Goal: Information Seeking & Learning: Understand process/instructions

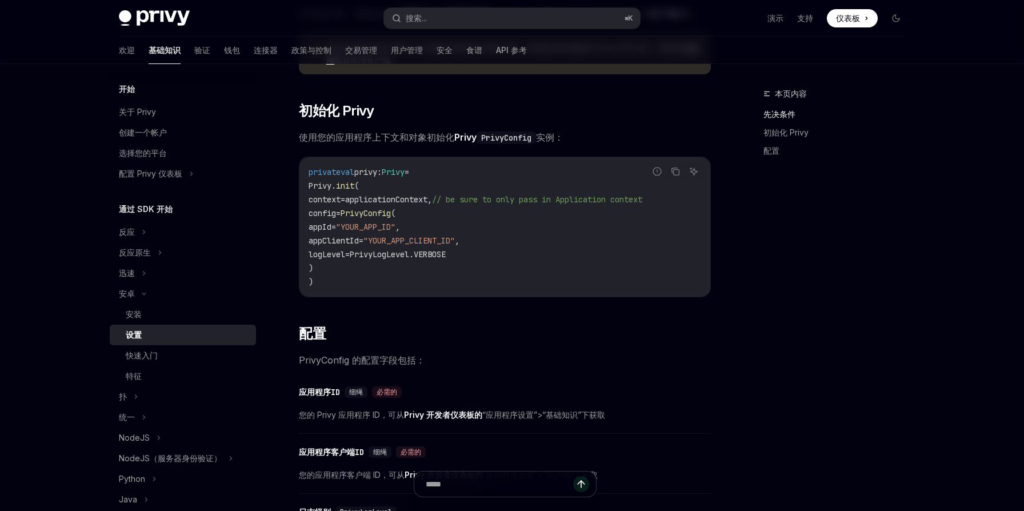
scroll to position [163, 0]
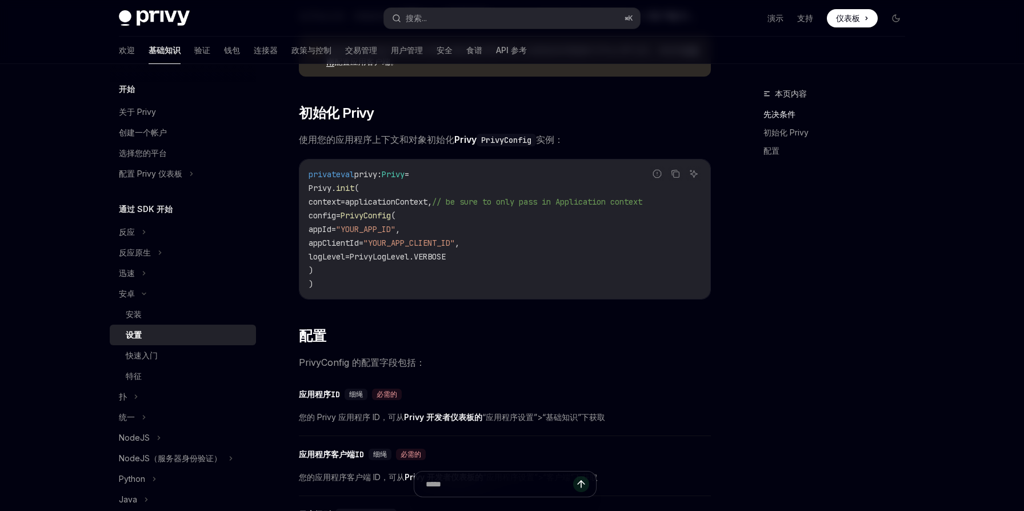
click at [154, 14] on img at bounding box center [154, 18] width 71 height 16
type textarea "*"
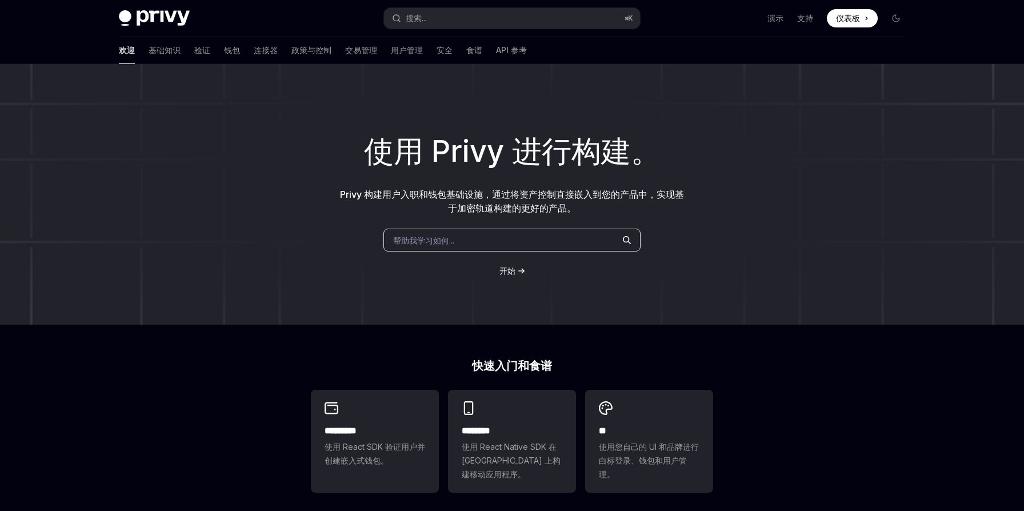
click at [165, 19] on img at bounding box center [154, 18] width 71 height 16
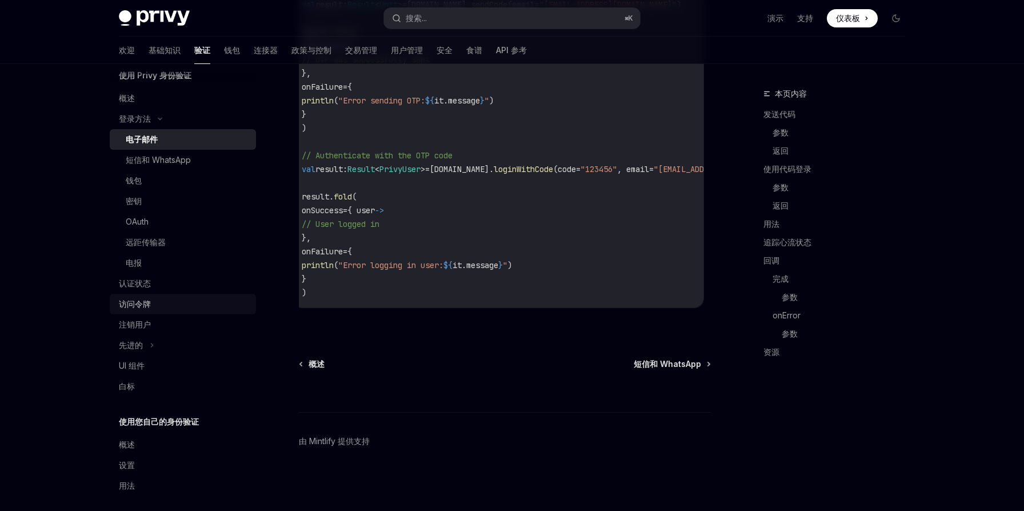
scroll to position [61, 0]
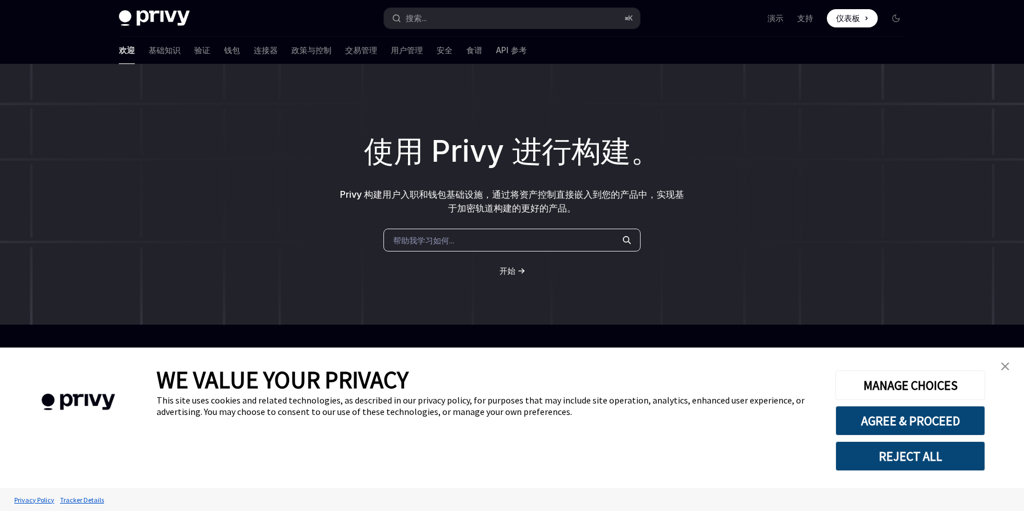
type textarea "*"
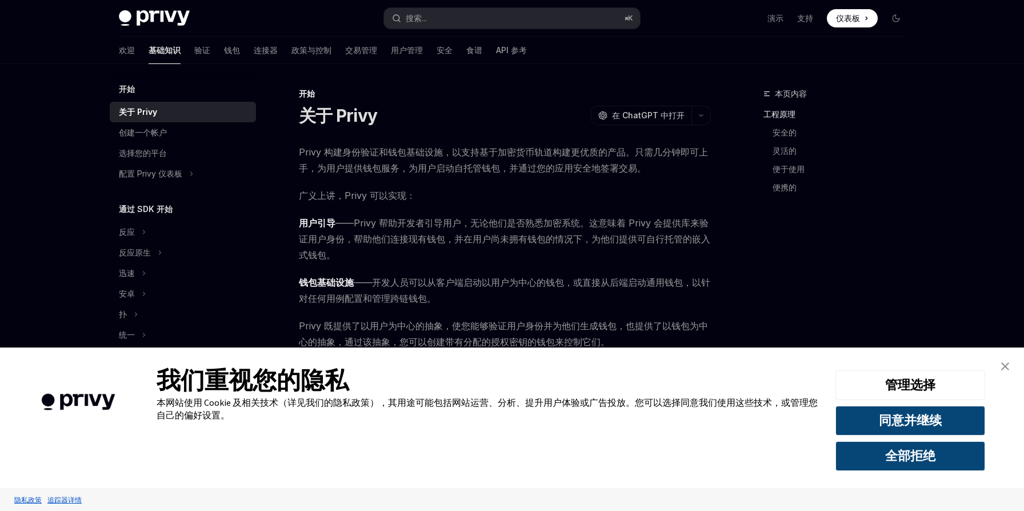
click at [807, 106] on link "工程原理" at bounding box center [839, 114] width 151 height 18
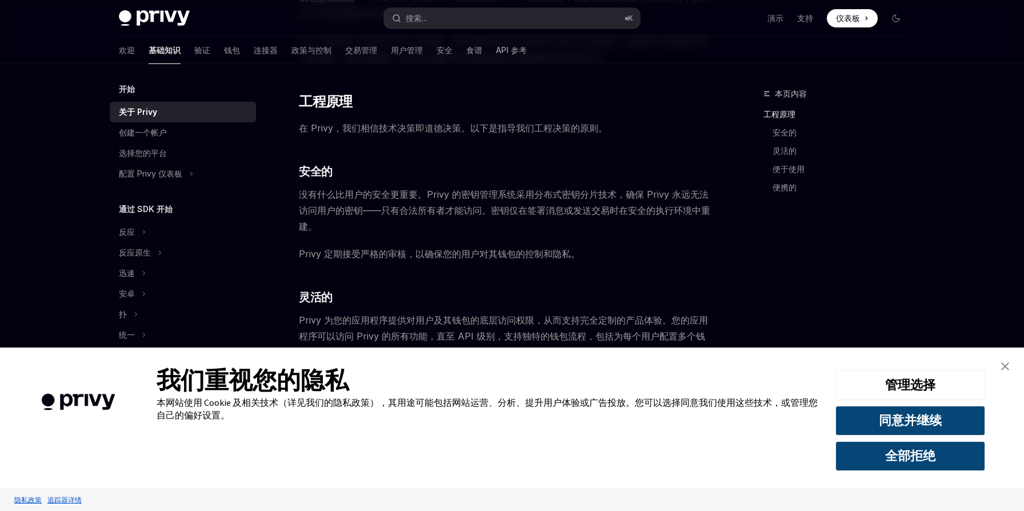
scroll to position [290, 0]
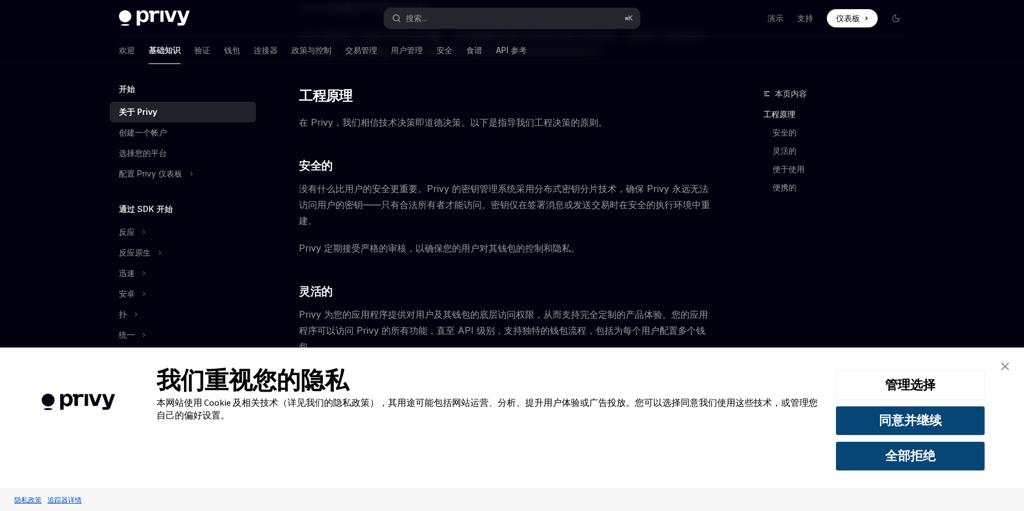
click at [852, 20] on font "仪表板" at bounding box center [848, 18] width 24 height 10
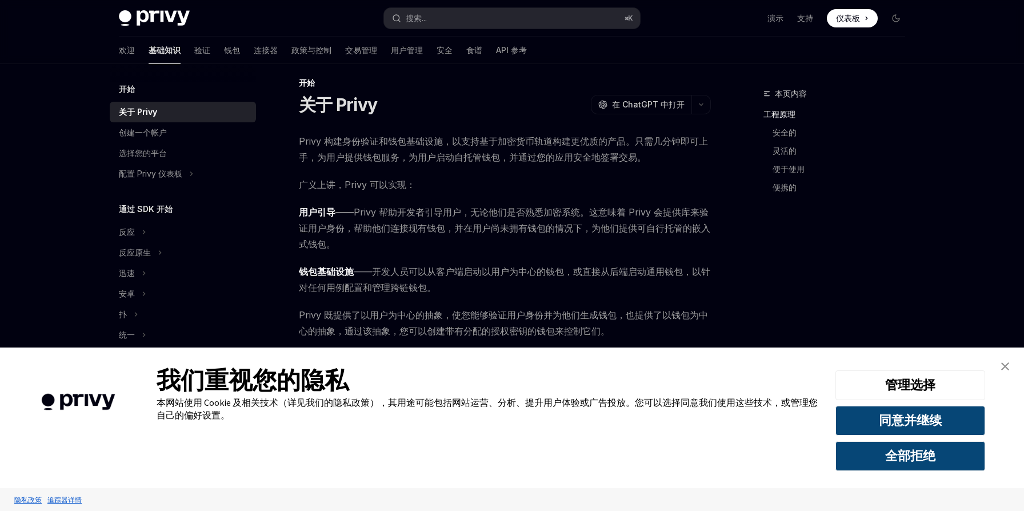
scroll to position [0, 0]
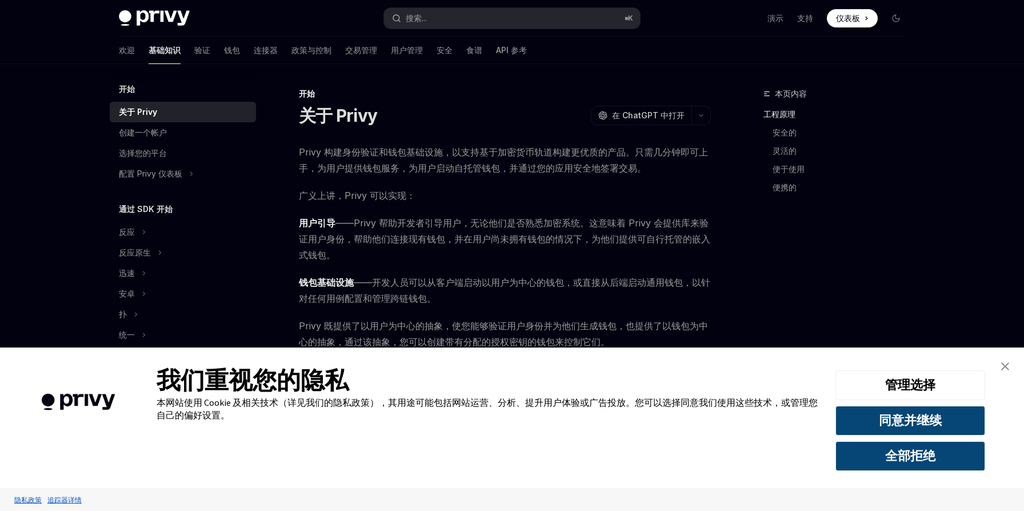
click at [1004, 367] on img "关闭横幅" at bounding box center [1005, 366] width 8 height 8
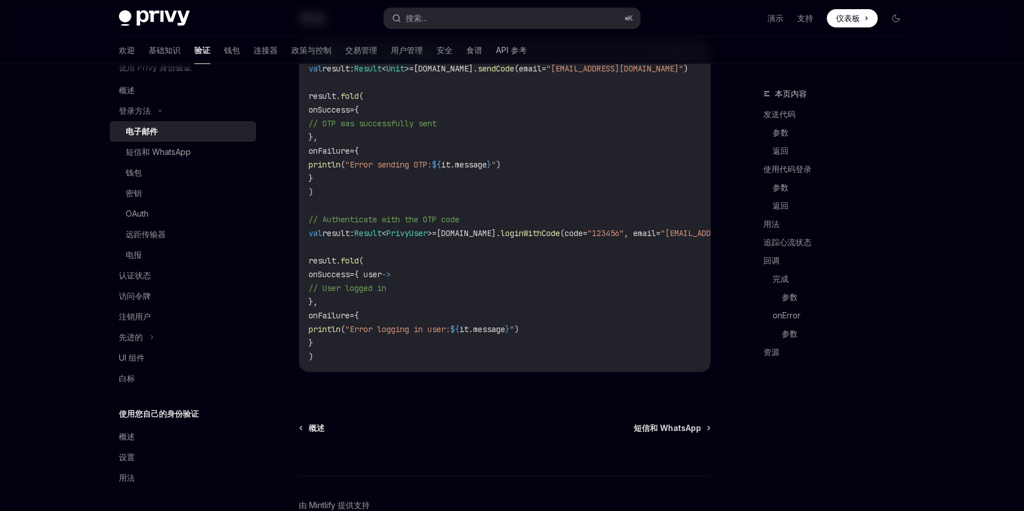
scroll to position [0, 7]
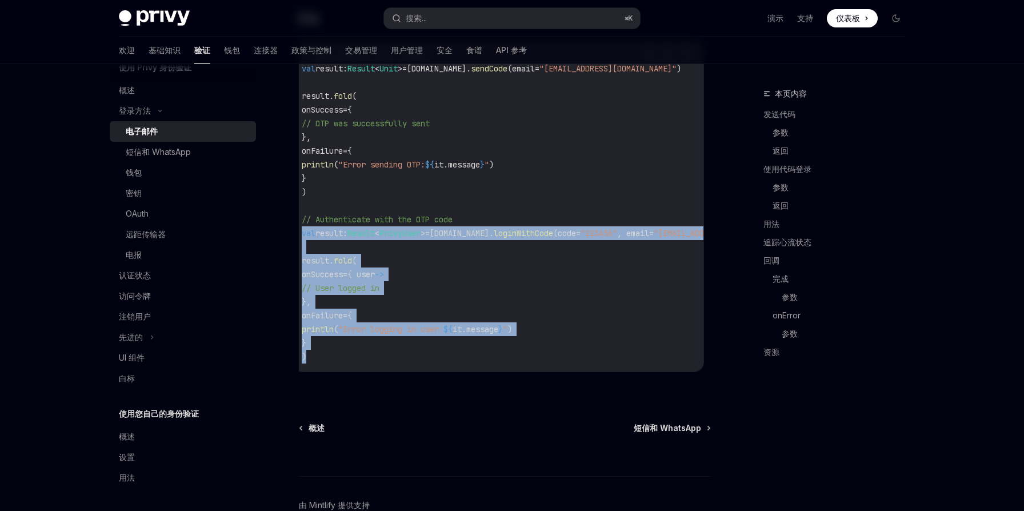
drag, startPoint x: 310, startPoint y: 358, endPoint x: 302, endPoint y: 231, distance: 126.6
click at [302, 231] on code "// Send code to user's email val result: Result < Unit > = privy.email. sendCod…" at bounding box center [562, 205] width 521 height 315
copy code "val result: Result < PrivyUser > = privy.email. loginWithCode (code = "123456" …"
